Goal: Task Accomplishment & Management: Use online tool/utility

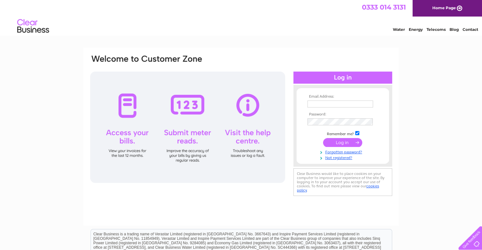
type input "[PERSON_NAME][EMAIL_ADDRESS][DOMAIN_NAME]"
click at [342, 142] on input "submit" at bounding box center [342, 142] width 39 height 9
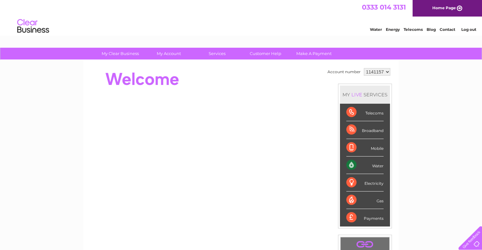
click at [349, 165] on div "Water" at bounding box center [364, 166] width 37 height 18
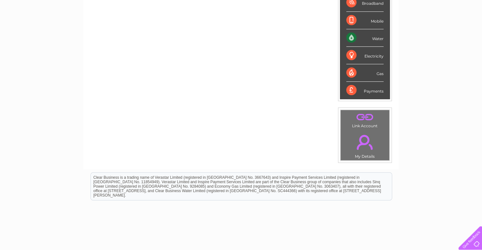
scroll to position [159, 0]
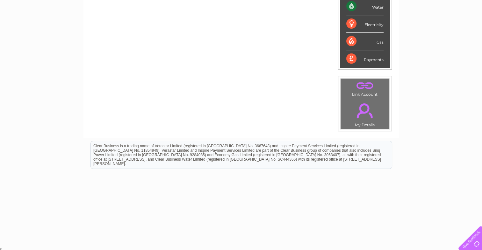
click at [363, 103] on link "." at bounding box center [365, 111] width 46 height 22
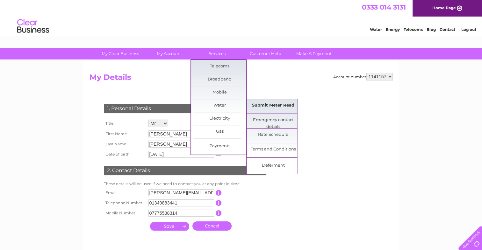
click at [276, 104] on link "Submit Meter Read" at bounding box center [273, 105] width 53 height 13
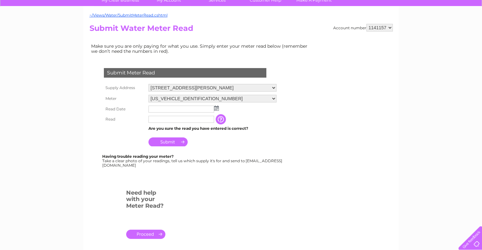
scroll to position [64, 0]
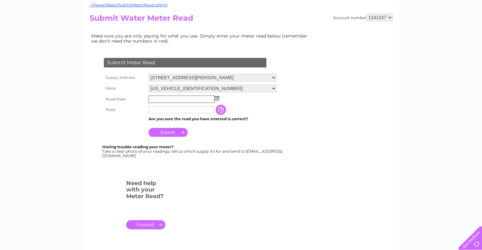
click at [171, 100] on input "text" at bounding box center [181, 100] width 66 height 8
click at [215, 99] on img at bounding box center [217, 98] width 5 height 5
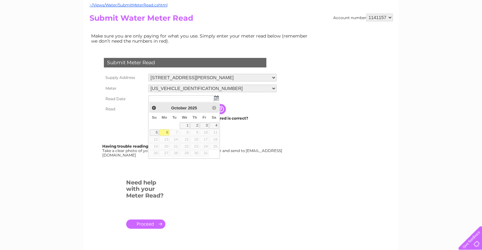
click at [166, 131] on link "6" at bounding box center [164, 133] width 10 height 6
type input "2025/10/06"
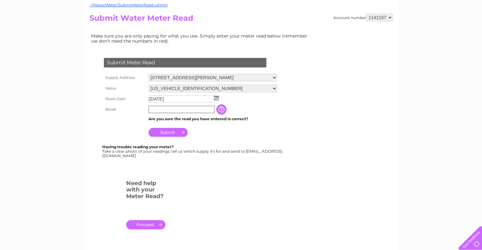
click at [163, 109] on input "text" at bounding box center [181, 110] width 66 height 8
type input "00117"
click at [172, 132] on input "Submit" at bounding box center [167, 132] width 39 height 9
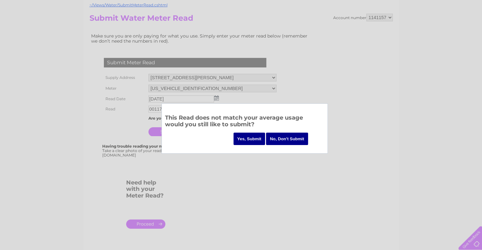
click at [252, 139] on input "Yes, Submit" at bounding box center [249, 139] width 32 height 12
